Goal: Task Accomplishment & Management: Complete application form

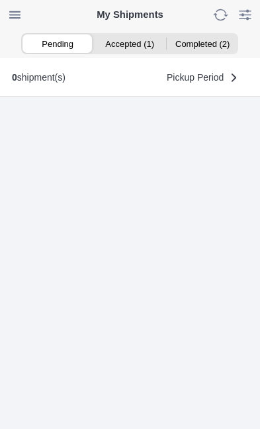
click at [133, 47] on ion-segment-button "Accepted (1)" at bounding box center [130, 43] width 72 height 19
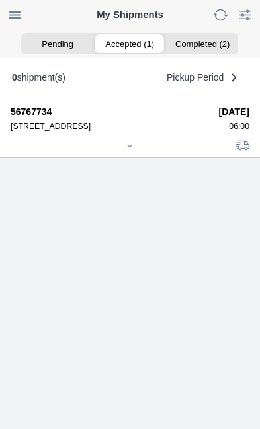
click at [135, 152] on div at bounding box center [130, 147] width 239 height 10
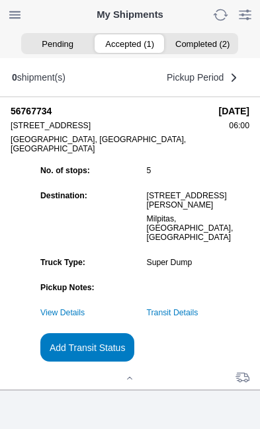
scroll to position [127, 0]
click at [198, 312] on link "Transit Details" at bounding box center [173, 312] width 52 height 9
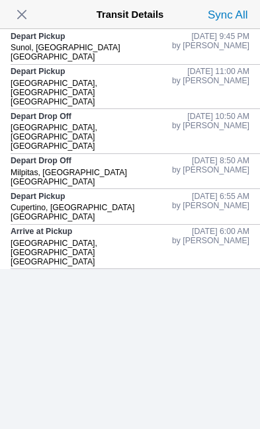
click at [30, 15] on span "button" at bounding box center [22, 14] width 19 height 19
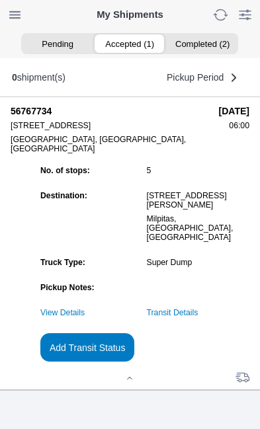
click at [0, 0] on slot "Add Transit Status" at bounding box center [0, 0] width 0 height 0
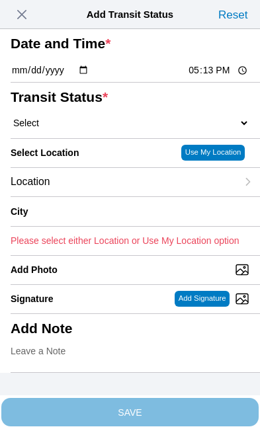
click at [217, 77] on input "17:13" at bounding box center [218, 70] width 62 height 14
type input "12:10"
click at [77, 129] on select "Select Arrive at Drop Off Arrive at Pickup Break Start Break Stop Depart Drop O…" at bounding box center [130, 123] width 239 height 12
select select "DPTDLVLOC"
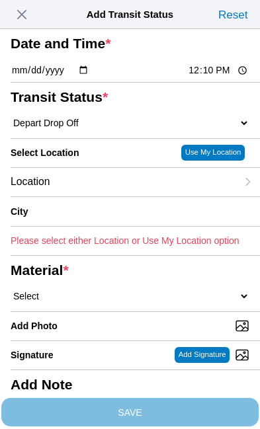
click at [104, 196] on div "Location" at bounding box center [124, 182] width 226 height 28
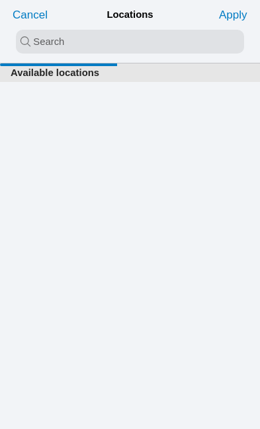
click at [95, 40] on input "search text" at bounding box center [130, 42] width 228 height 24
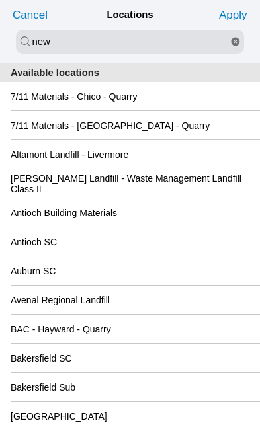
type input "new"
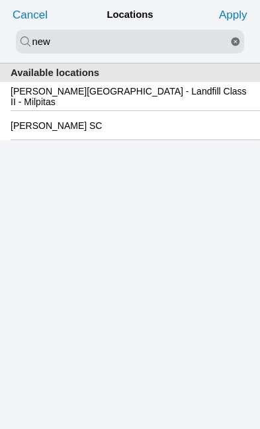
click at [0, 0] on slot "[PERSON_NAME][GEOGRAPHIC_DATA] - Landfill Class II - Milpitas" at bounding box center [0, 0] width 0 height 0
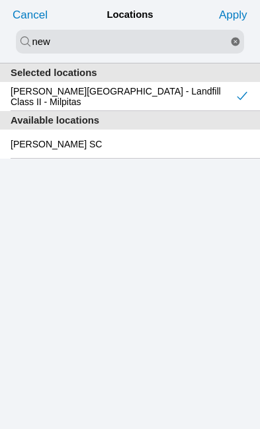
click at [0, 0] on slot "Apply" at bounding box center [0, 0] width 0 height 0
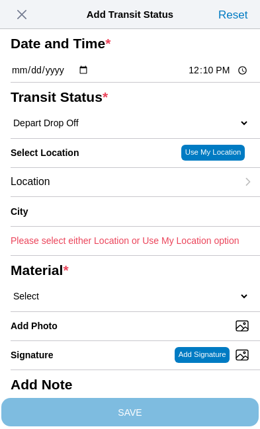
type input "Milpitas"
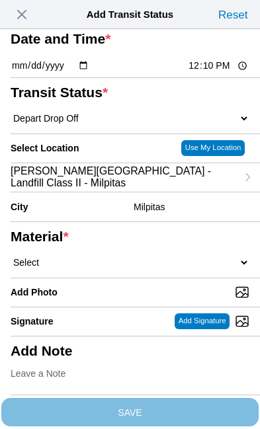
scroll to position [53, 0]
click at [133, 268] on select "Select 1" x 3" Rock 1" x 4" Rock 2" x 4" Rock Asphalt Cold Patch Backfill Spec …" at bounding box center [130, 262] width 239 height 12
select select "708654"
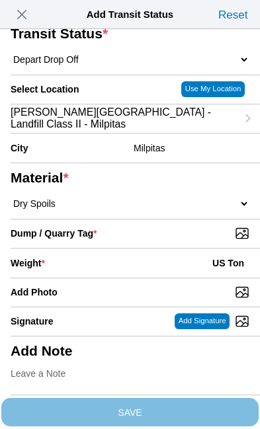
scroll to position [120, 0]
click at [200, 241] on input "Dump / Quarry Tag *" at bounding box center [135, 233] width 249 height 15
type input "C:\fakepath\image.jpg"
click at [106, 278] on div "Weight * US Ton" at bounding box center [130, 262] width 239 height 29
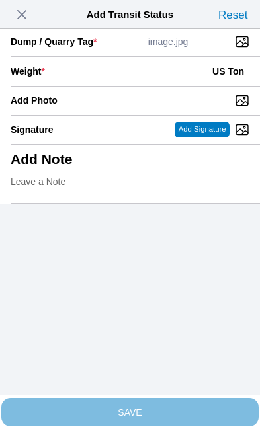
scroll to position [271, 0]
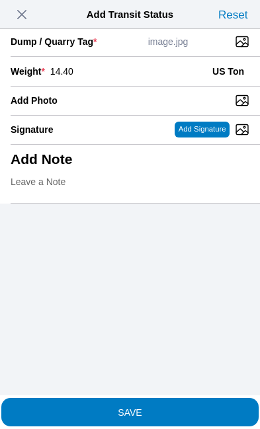
type input "14.40"
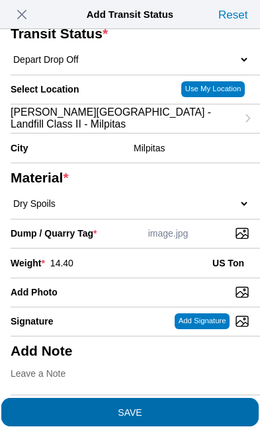
click at [172, 407] on span "SAVE" at bounding box center [130, 411] width 239 height 9
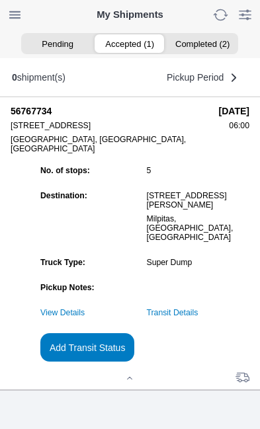
scroll to position [1, 0]
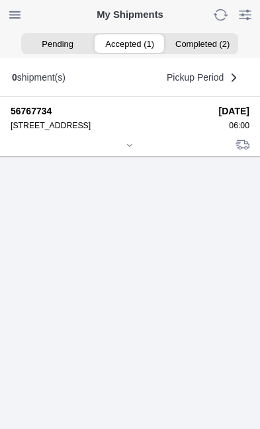
click at [132, 146] on icon at bounding box center [130, 145] width 5 height 2
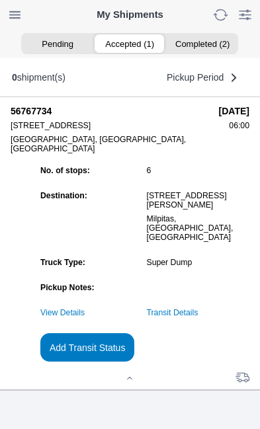
scroll to position [127, 0]
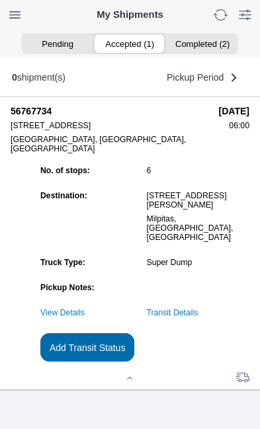
click at [0, 0] on slot "Add Transit Status" at bounding box center [0, 0] width 0 height 0
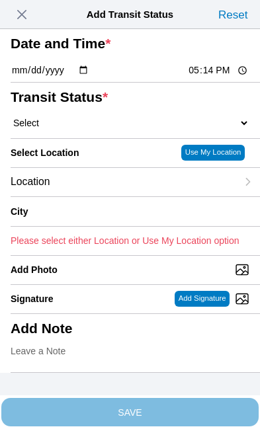
click at [219, 77] on input "17:14" at bounding box center [218, 70] width 62 height 14
type input "12:47"
click at [106, 129] on select "Select Arrive at Drop Off Arrive at Pickup Break Start Break Stop Depart Drop O…" at bounding box center [130, 123] width 239 height 12
select select "DPTPULOC"
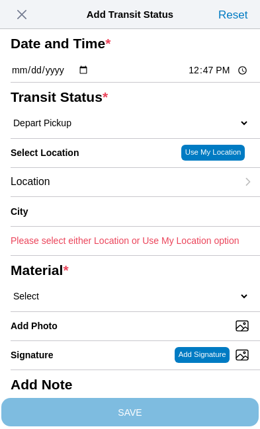
click at [109, 196] on div "Location" at bounding box center [124, 182] width 226 height 28
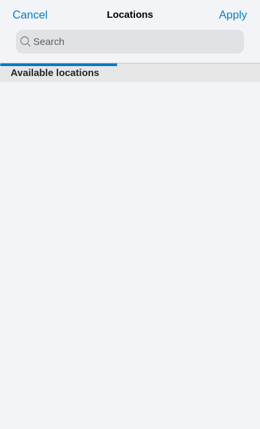
click at [69, 41] on input "search text" at bounding box center [130, 42] width 228 height 24
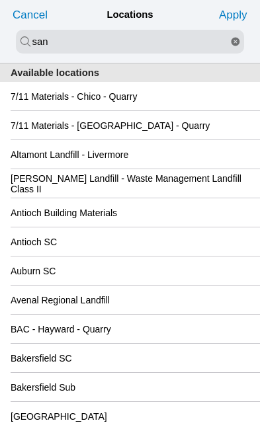
type input "san"
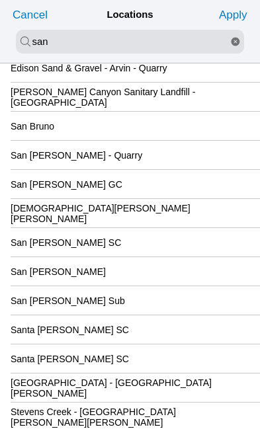
scroll to position [143, 0]
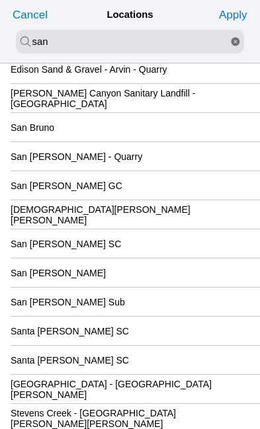
click at [167, 200] on div "San [PERSON_NAME] GC" at bounding box center [130, 185] width 239 height 28
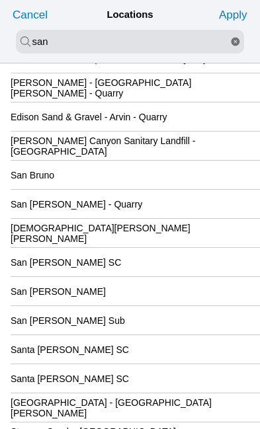
click at [0, 0] on slot "Apply" at bounding box center [0, 0] width 0 height 0
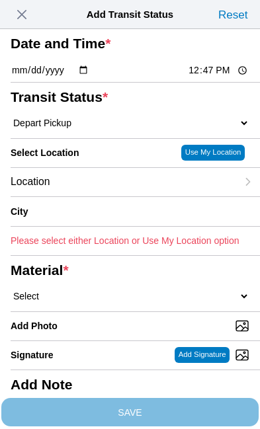
type input "[GEOGRAPHIC_DATA][PERSON_NAME]"
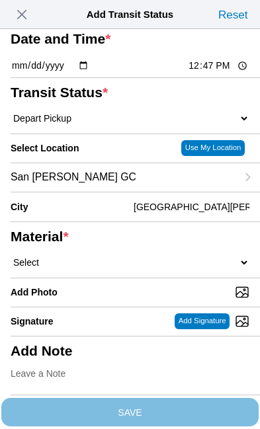
scroll to position [71, 0]
click at [118, 268] on select "Select 1" x 3" Rock 1" x 4" Rock 2" x 4" Rock Asphalt Cold Patch Backfill Spec …" at bounding box center [130, 262] width 239 height 12
select select "708654"
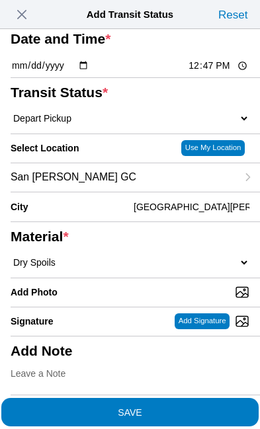
scroll to position [161, 0]
click at [189, 407] on span "SAVE" at bounding box center [130, 411] width 239 height 9
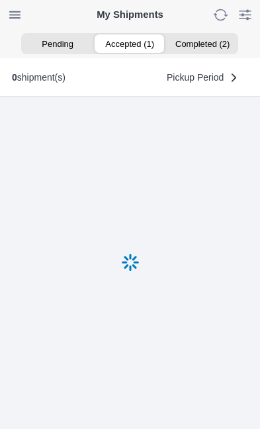
scroll to position [1, 0]
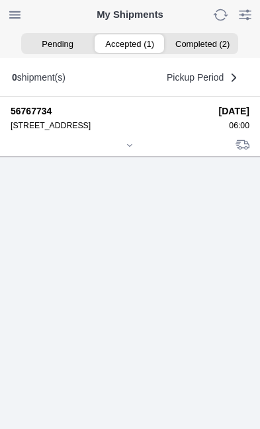
click at [133, 151] on div at bounding box center [130, 146] width 239 height 10
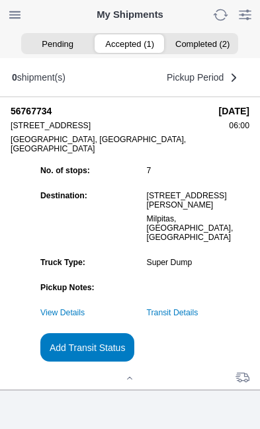
scroll to position [127, 0]
click at [0, 0] on slot "Add Transit Status" at bounding box center [0, 0] width 0 height 0
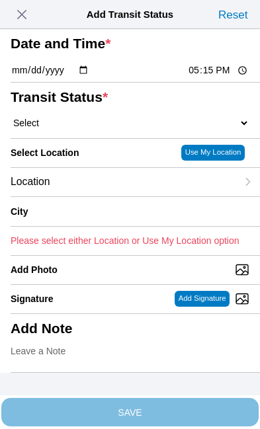
click at [226, 77] on input "17:15" at bounding box center [218, 70] width 62 height 14
type input "14:30"
click at [98, 129] on select "Select Arrive at Drop Off Arrive at Pickup Break Start Break Stop Depart Drop O…" at bounding box center [130, 123] width 239 height 12
select select "DPTDLVLOC"
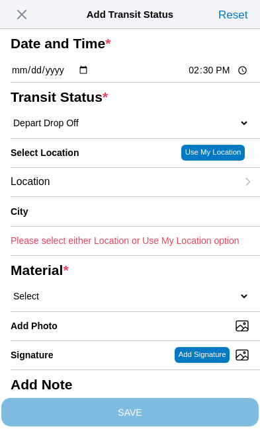
click at [106, 196] on div "Location" at bounding box center [124, 182] width 226 height 28
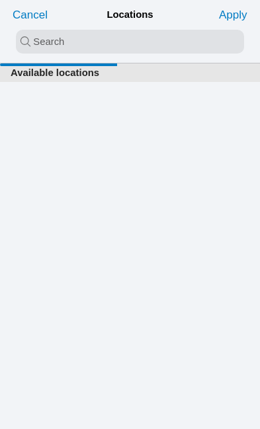
click at [61, 41] on input "search text" at bounding box center [130, 42] width 228 height 24
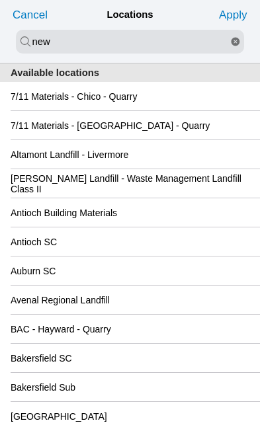
type input "new"
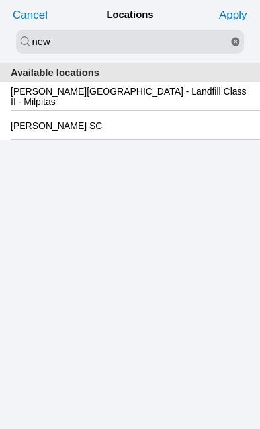
click at [0, 0] on slot "[PERSON_NAME][GEOGRAPHIC_DATA] - Landfill Class II - Milpitas" at bounding box center [0, 0] width 0 height 0
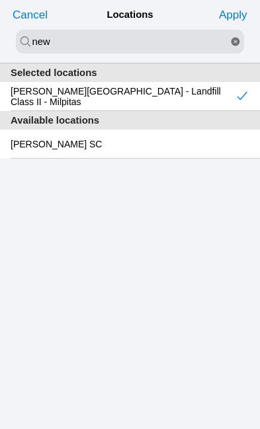
click at [0, 0] on slot "Apply" at bounding box center [0, 0] width 0 height 0
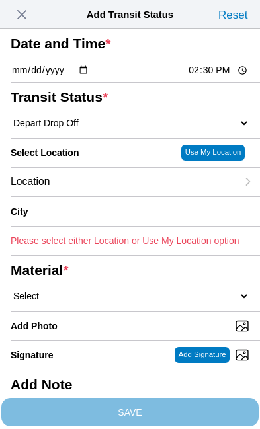
type input "Milpitas"
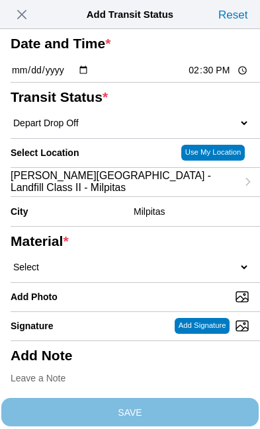
scroll to position [57, 0]
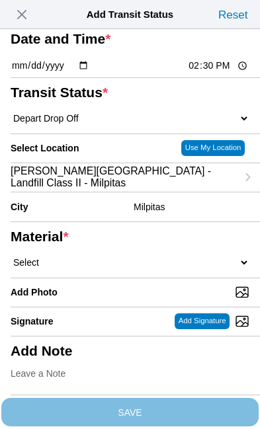
click at [151, 268] on select "Select 1" x 3" Rock 1" x 4" Rock 2" x 4" Rock Asphalt Cold Patch Backfill Spec …" at bounding box center [130, 262] width 239 height 12
select select "708654"
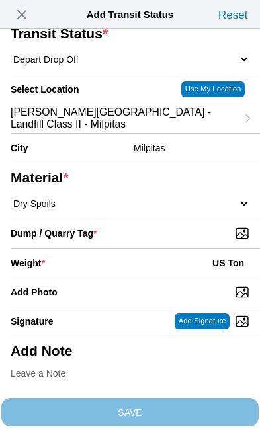
scroll to position [114, 0]
click at [194, 241] on input "Dump / Quarry Tag *" at bounding box center [135, 233] width 249 height 15
type input "C:\fakepath\image.jpg"
click at [106, 248] on div "Weight * US Ton" at bounding box center [130, 262] width 239 height 29
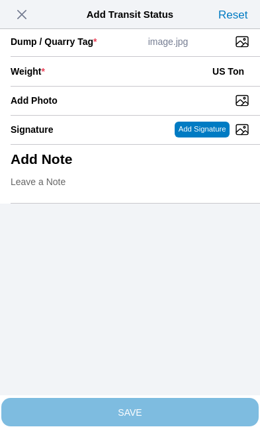
scroll to position [271, 0]
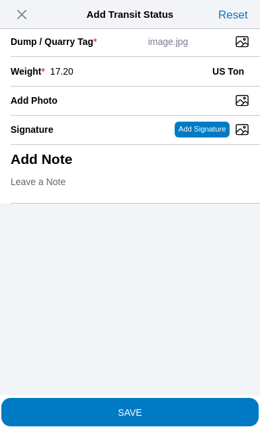
type input "17.20"
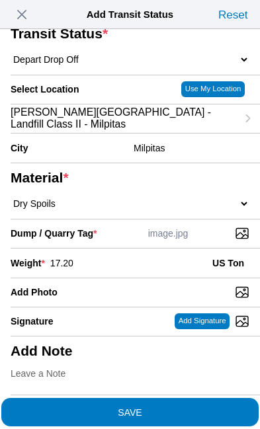
scroll to position [252, 0]
click at [181, 407] on span "SAVE" at bounding box center [130, 411] width 239 height 9
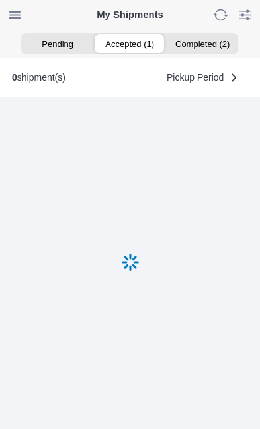
scroll to position [1, 0]
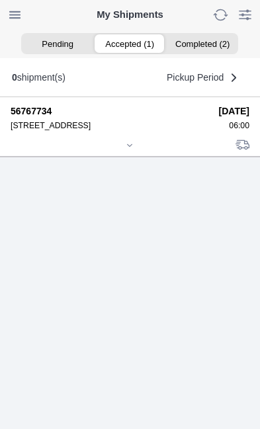
click at [137, 151] on div at bounding box center [130, 146] width 239 height 10
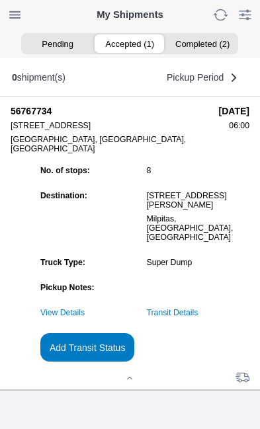
scroll to position [127, 0]
click at [198, 309] on link "Transit Details" at bounding box center [173, 312] width 52 height 9
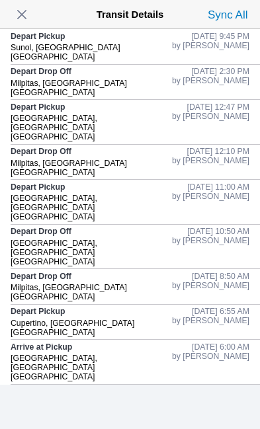
scroll to position [0, 0]
click at [31, 19] on span "button" at bounding box center [22, 14] width 19 height 19
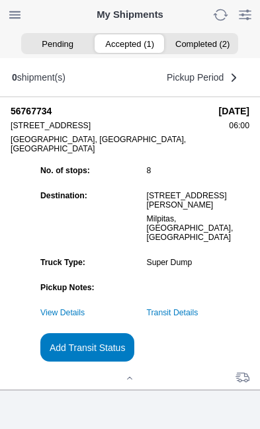
click at [0, 0] on slot "Add Transit Status" at bounding box center [0, 0] width 0 height 0
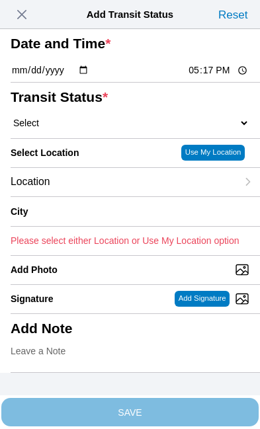
click at [229, 77] on input "17:17" at bounding box center [218, 70] width 62 height 14
type input "14:31"
click at [95, 129] on select "Select Arrive at Drop Off Arrive at Pickup Break Start Break Stop Depart Drop O…" at bounding box center [130, 123] width 239 height 12
select select "BREAKSTART"
click at [110, 196] on div "Location" at bounding box center [124, 182] width 226 height 28
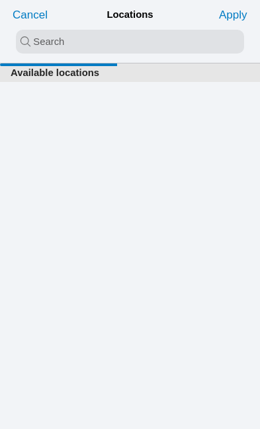
click at [80, 42] on input "search text" at bounding box center [130, 42] width 228 height 24
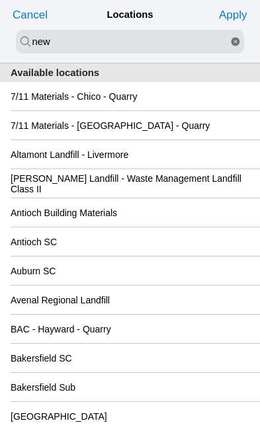
type input "new"
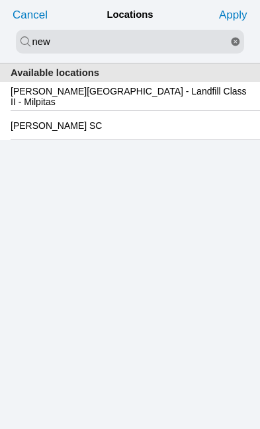
click at [0, 0] on slot "[PERSON_NAME][GEOGRAPHIC_DATA] - Landfill Class II - Milpitas" at bounding box center [0, 0] width 0 height 0
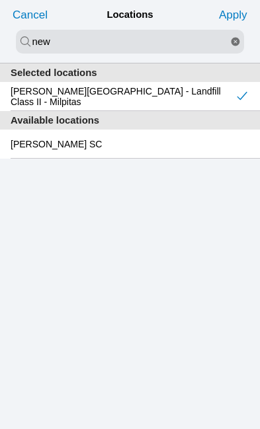
click at [0, 0] on slot "Apply" at bounding box center [0, 0] width 0 height 0
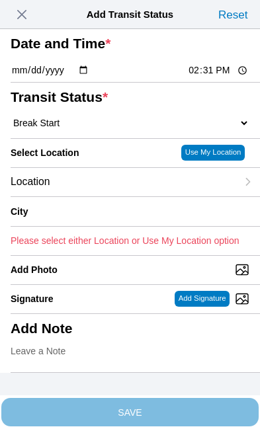
type input "Milpitas"
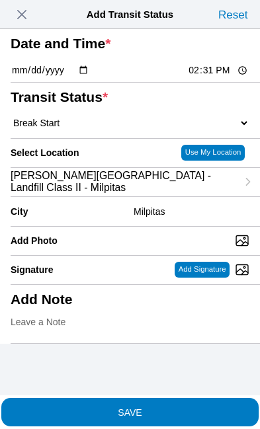
click at [185, 407] on span "SAVE" at bounding box center [130, 411] width 239 height 9
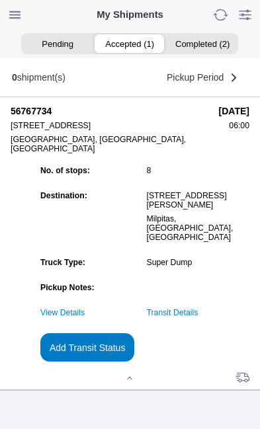
click at [0, 0] on slot "Add Transit Status" at bounding box center [0, 0] width 0 height 0
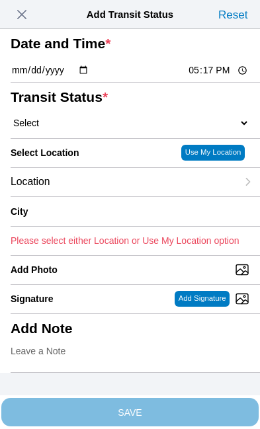
click at [212, 77] on input "17:17" at bounding box center [218, 70] width 62 height 14
type input "15:00"
click at [102, 129] on select "Select Arrive at Drop Off Arrive at Pickup Break Start Break Stop Depart Drop O…" at bounding box center [130, 123] width 239 height 12
select select "BREAKSTOP"
click at [112, 196] on div "Location" at bounding box center [124, 182] width 226 height 28
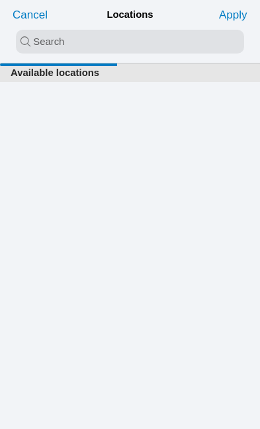
click at [59, 42] on input "search text" at bounding box center [130, 42] width 228 height 24
click at [89, 40] on input "nee" at bounding box center [130, 42] width 228 height 24
type input "new"
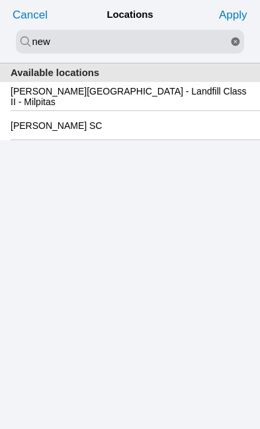
click at [0, 0] on slot "[PERSON_NAME][GEOGRAPHIC_DATA] - Landfill Class II - Milpitas" at bounding box center [0, 0] width 0 height 0
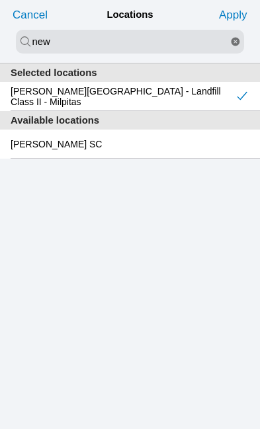
click at [0, 0] on slot "Apply" at bounding box center [0, 0] width 0 height 0
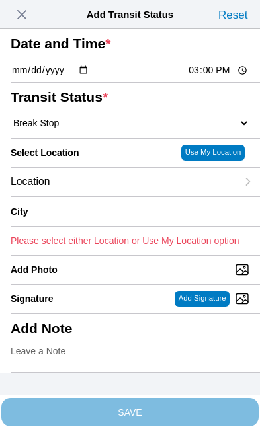
type input "Milpitas"
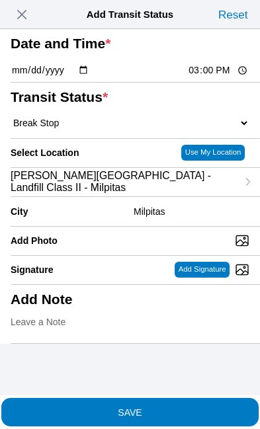
click at [181, 407] on span "SAVE" at bounding box center [130, 411] width 239 height 9
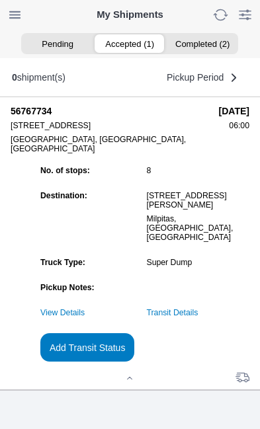
click at [198, 314] on link "Transit Details" at bounding box center [173, 312] width 52 height 9
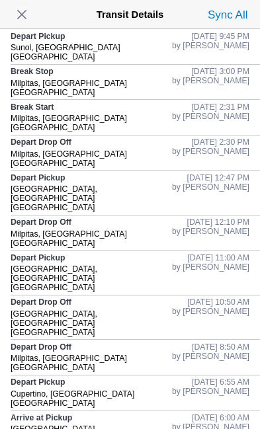
click at [31, 15] on span "button" at bounding box center [22, 14] width 19 height 19
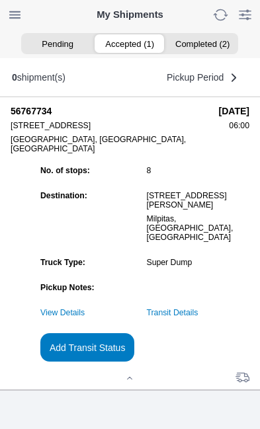
click at [0, 0] on slot "Add Transit Status" at bounding box center [0, 0] width 0 height 0
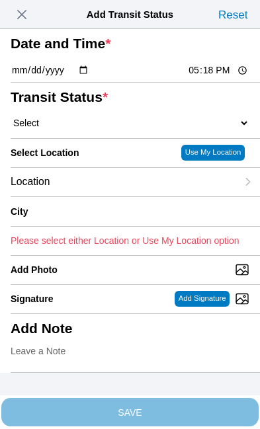
click at [223, 77] on input "17:18" at bounding box center [218, 70] width 62 height 14
type input "16:00"
click at [96, 129] on select "Select Arrive at Drop Off Arrive at Pickup Break Start Break Stop Depart Drop O…" at bounding box center [130, 123] width 239 height 12
select select "DELIVRED"
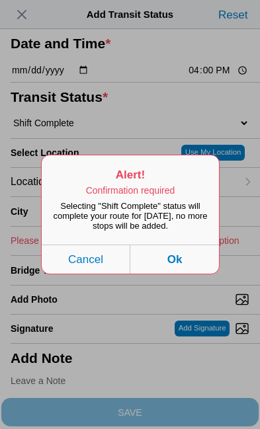
click at [189, 274] on button "Ok" at bounding box center [174, 259] width 89 height 29
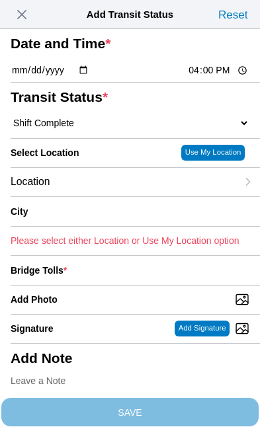
click at [107, 196] on div "Location" at bounding box center [124, 182] width 226 height 28
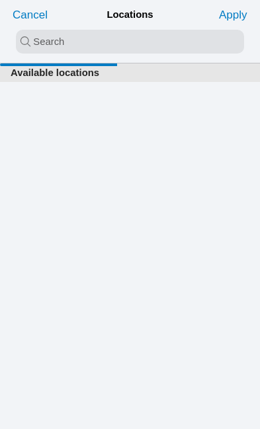
click at [53, 41] on input "search text" at bounding box center [130, 42] width 228 height 24
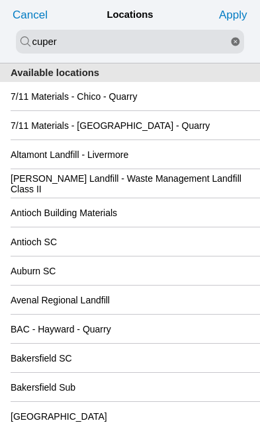
type input "cuper"
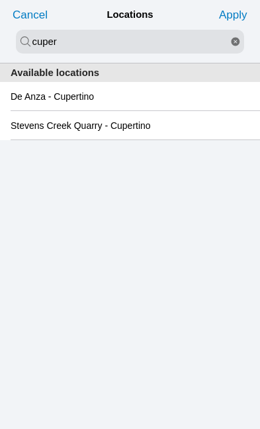
click at [0, 0] on slot "De Anza - Cupertino" at bounding box center [0, 0] width 0 height 0
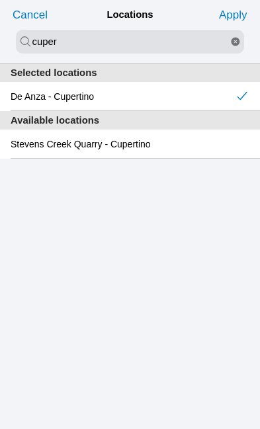
click at [0, 0] on slot "Apply" at bounding box center [0, 0] width 0 height 0
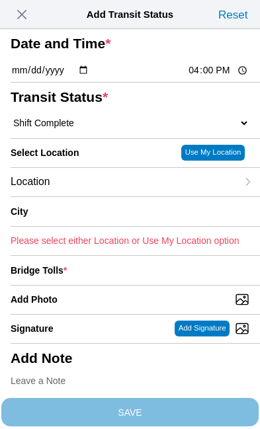
type input "Cupertino"
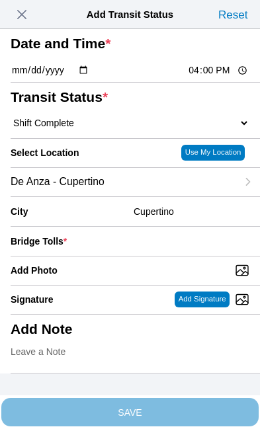
click at [151, 256] on div "Bridge Tolls *" at bounding box center [130, 241] width 239 height 29
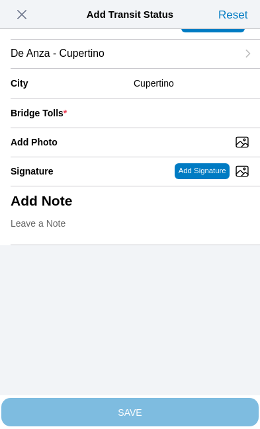
scroll to position [129, 0]
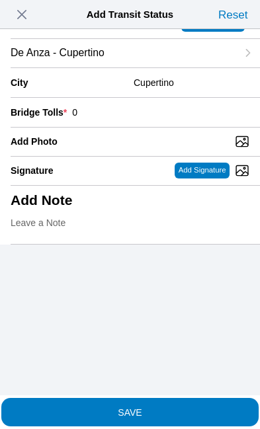
type input "0"
click at [111, 149] on input "Add Photo" at bounding box center [135, 141] width 249 height 15
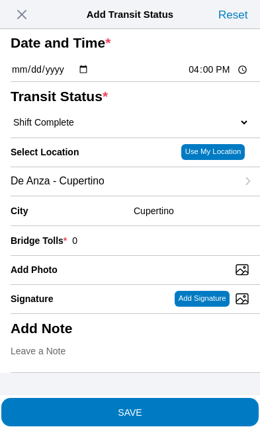
type input "C:\fakepath\image.jpg"
click at [145, 344] on div "Add Note" at bounding box center [130, 343] width 239 height 58
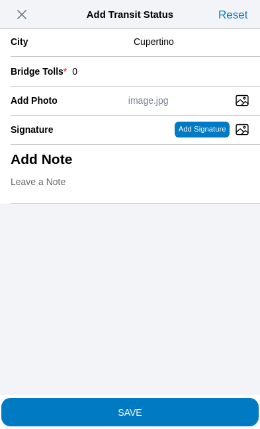
scroll to position [282, 0]
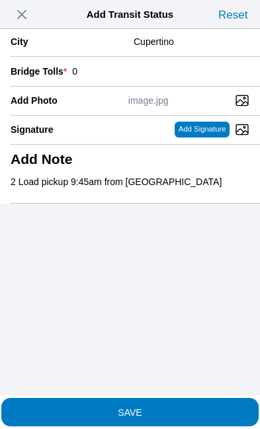
type textarea "2 Load pickup 9:45am from [GEOGRAPHIC_DATA]"
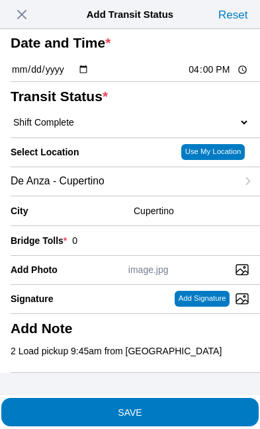
scroll to position [110, 0]
click at [181, 407] on span "SAVE" at bounding box center [130, 411] width 239 height 9
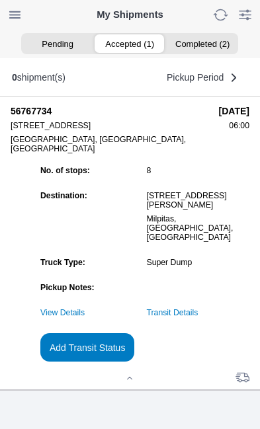
scroll to position [1, 0]
